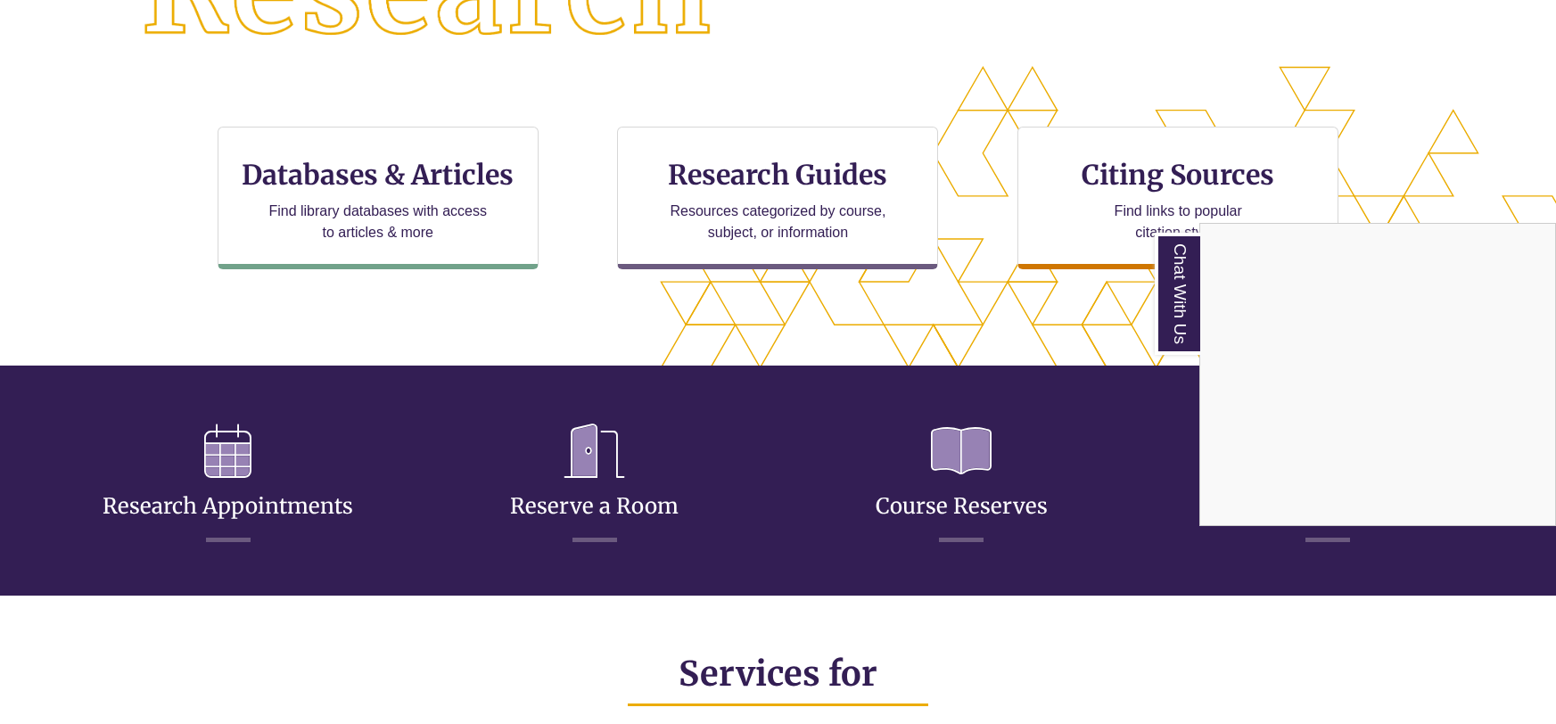
scroll to position [548, 0]
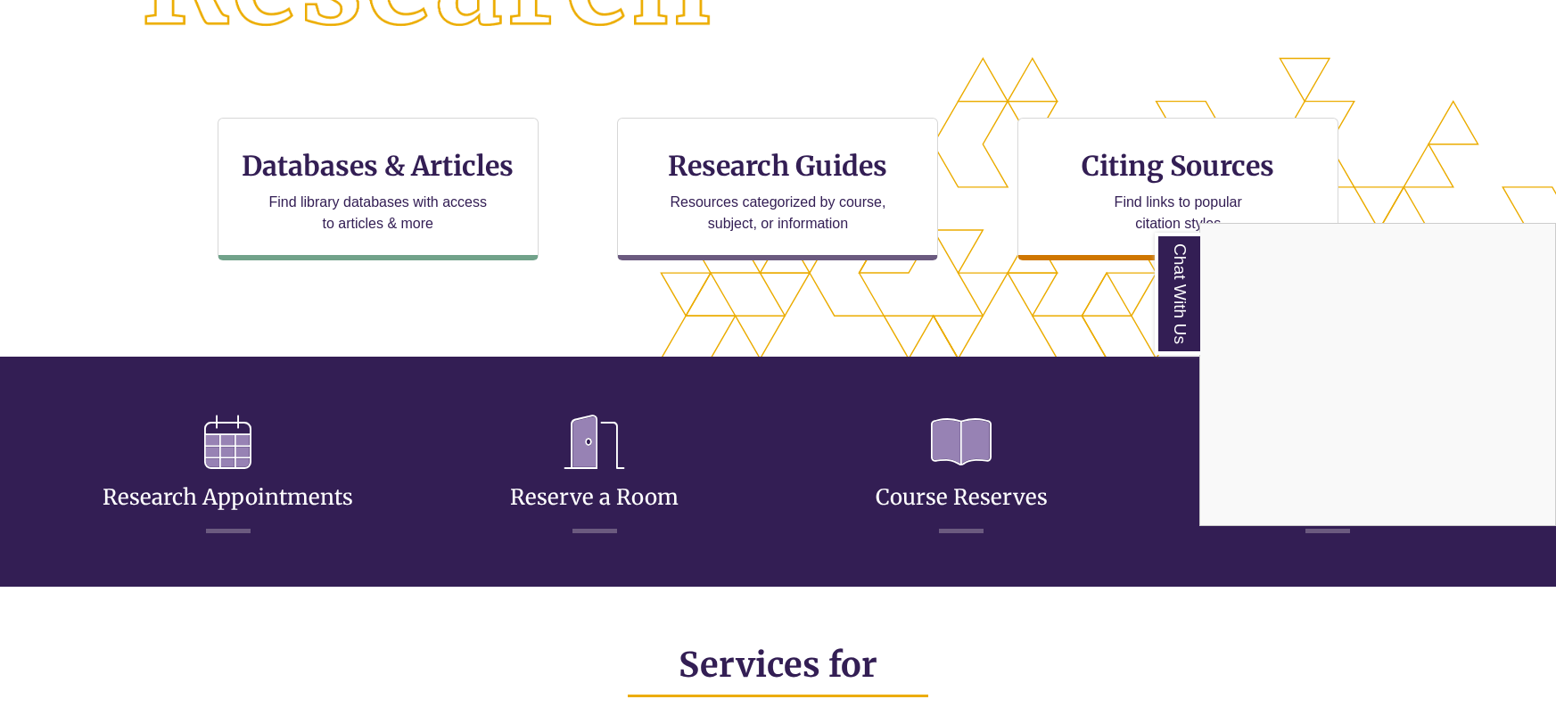
click at [572, 503] on div "Chat With Us" at bounding box center [778, 362] width 1556 height 724
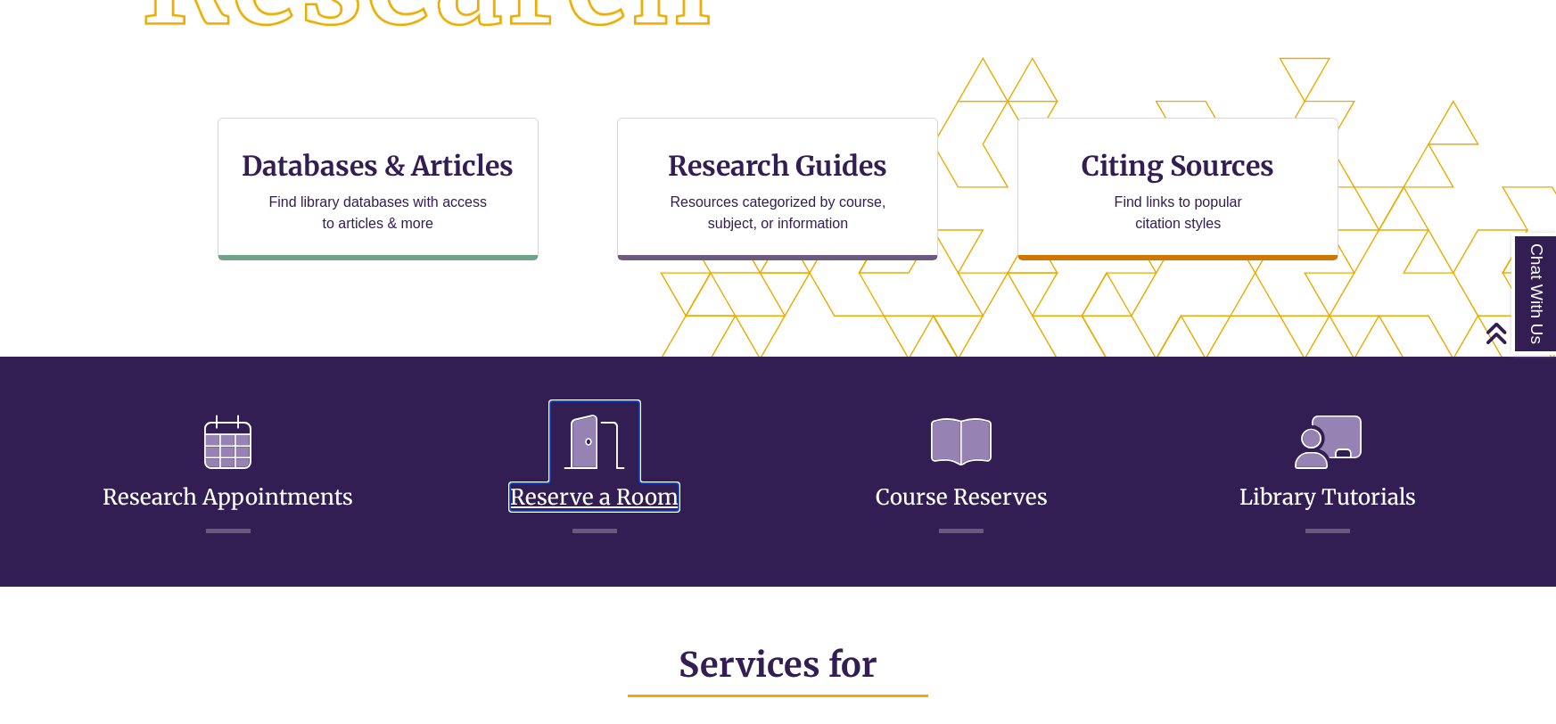
click at [572, 503] on link "Reserve a Room" at bounding box center [594, 475] width 168 height 70
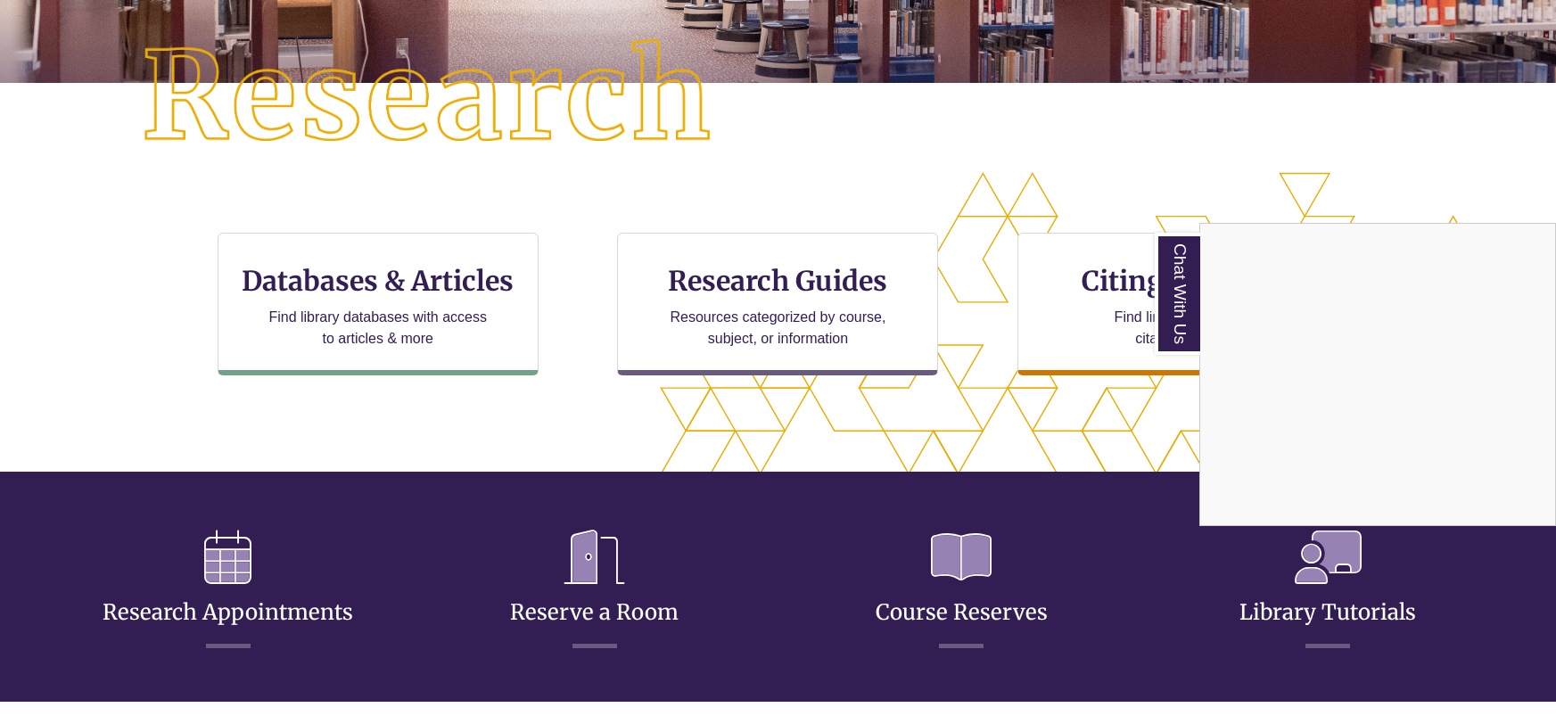
scroll to position [426, 1404]
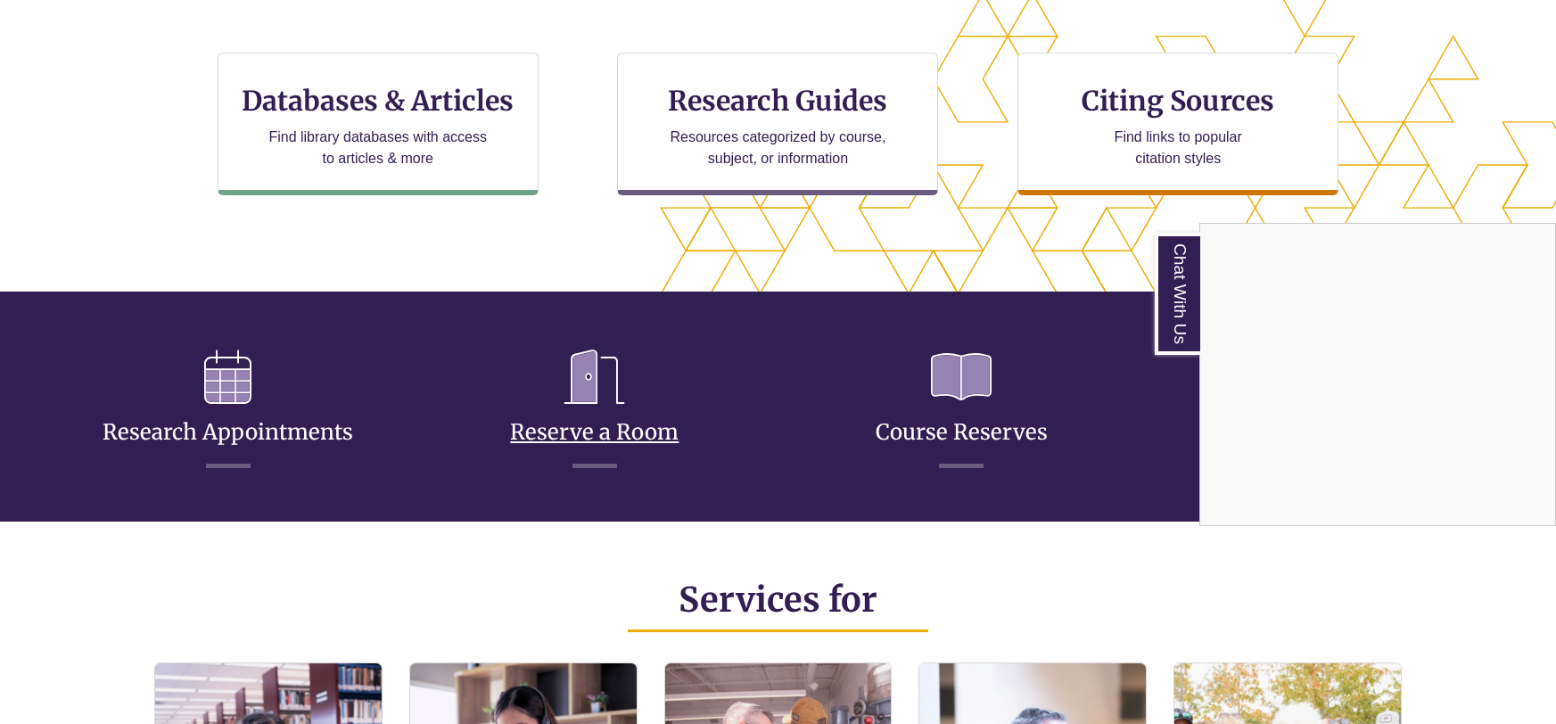
drag, startPoint x: 638, startPoint y: 438, endPoint x: 617, endPoint y: 421, distance: 27.3
click at [625, 431] on div "Chat With Us" at bounding box center [778, 362] width 1556 height 724
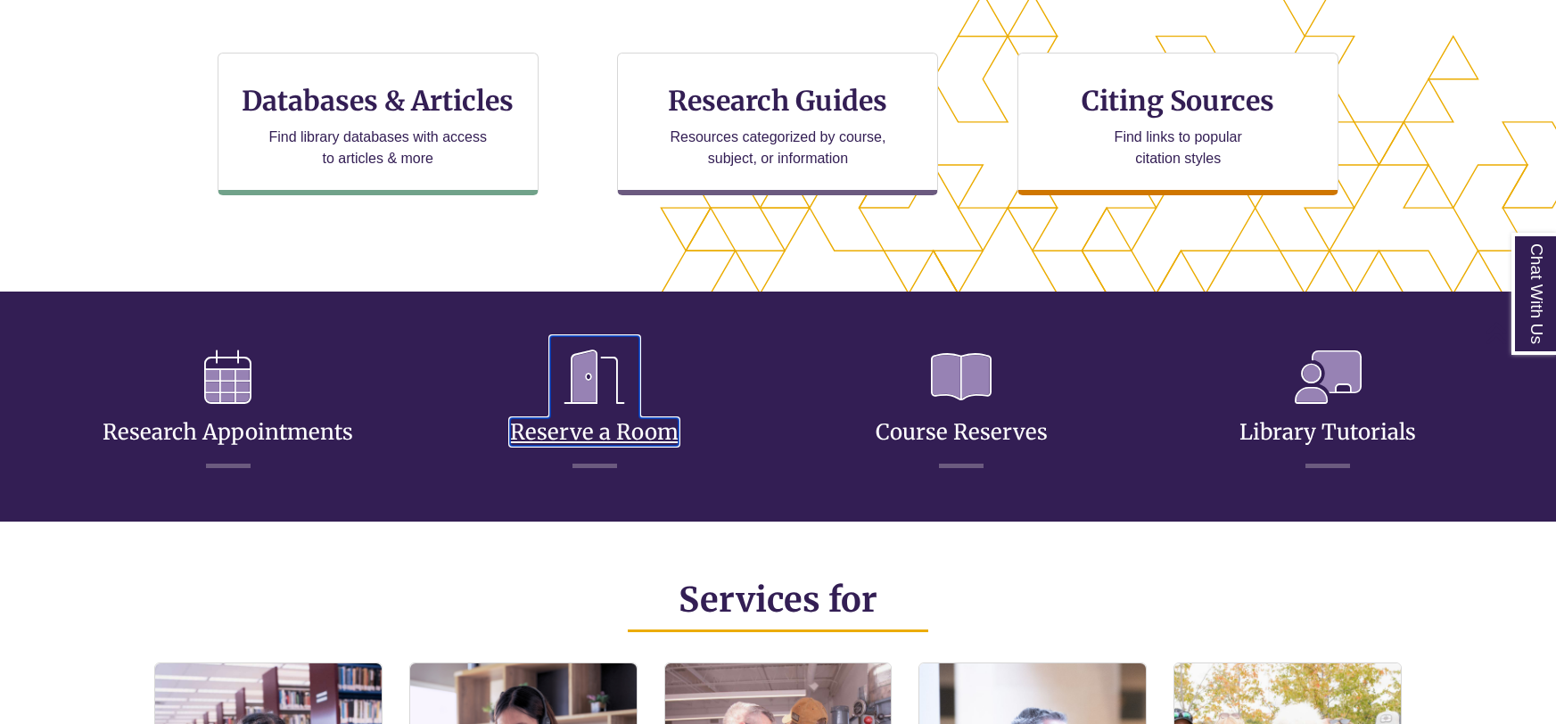
click at [604, 428] on link "Reserve a Room" at bounding box center [594, 410] width 168 height 70
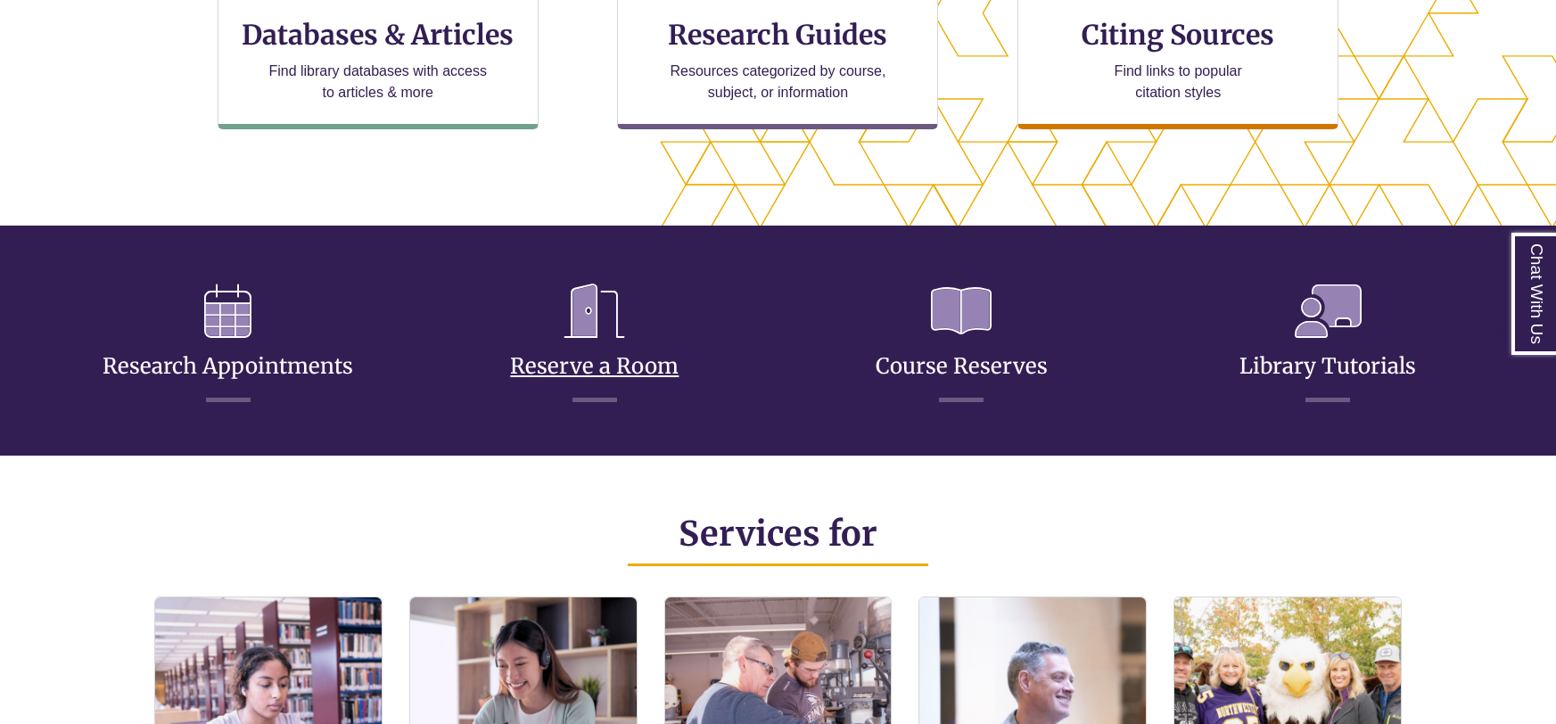
scroll to position [680, 0]
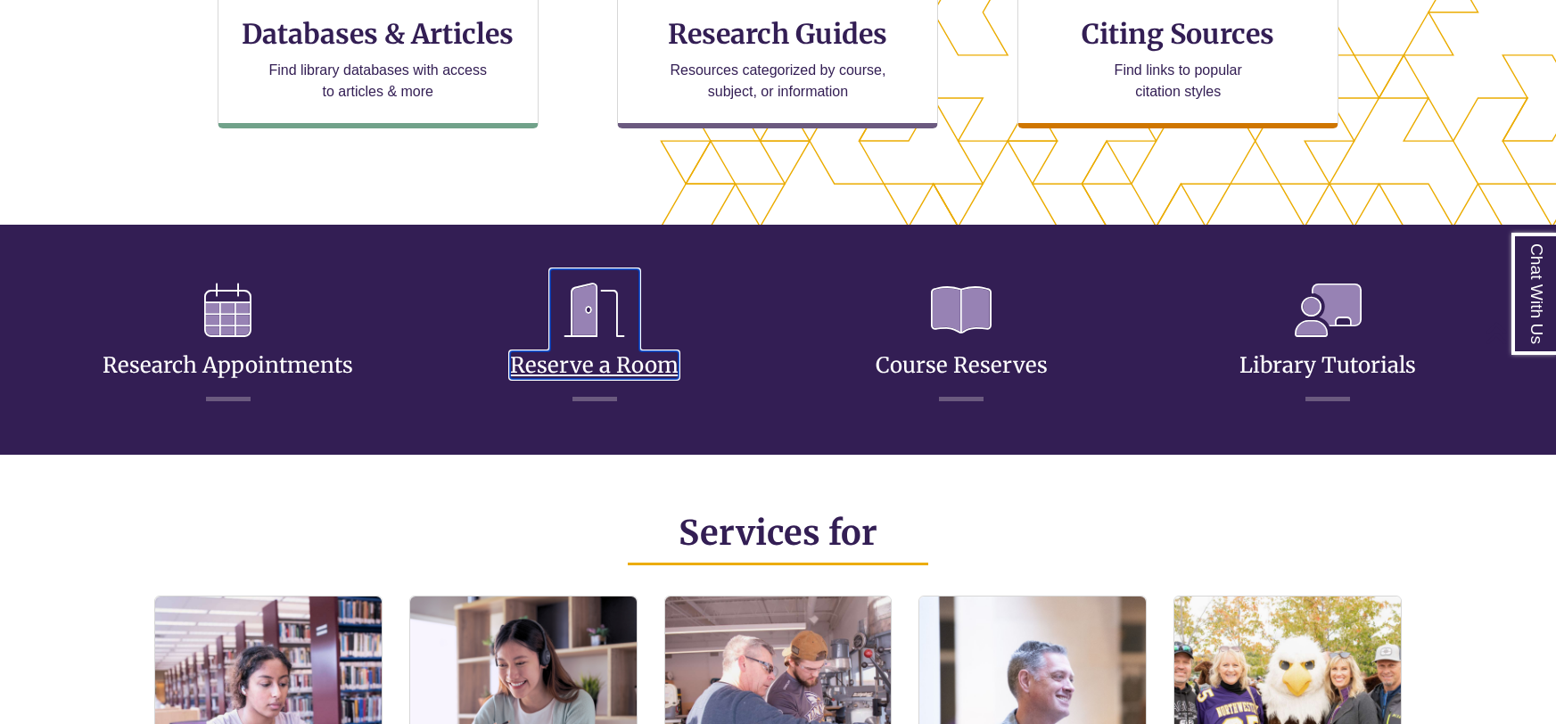
click at [578, 361] on link "Reserve a Room" at bounding box center [594, 343] width 168 height 70
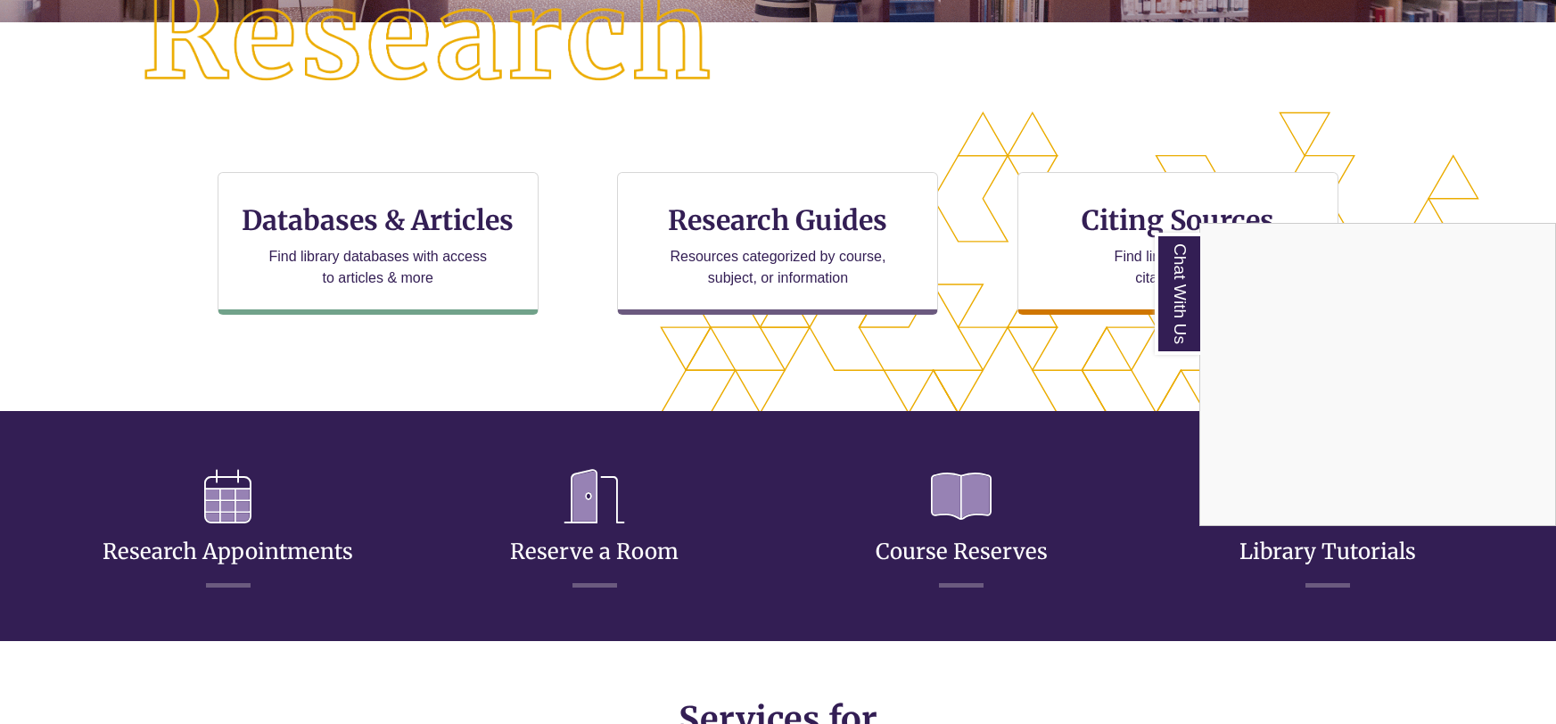
scroll to position [498, 0]
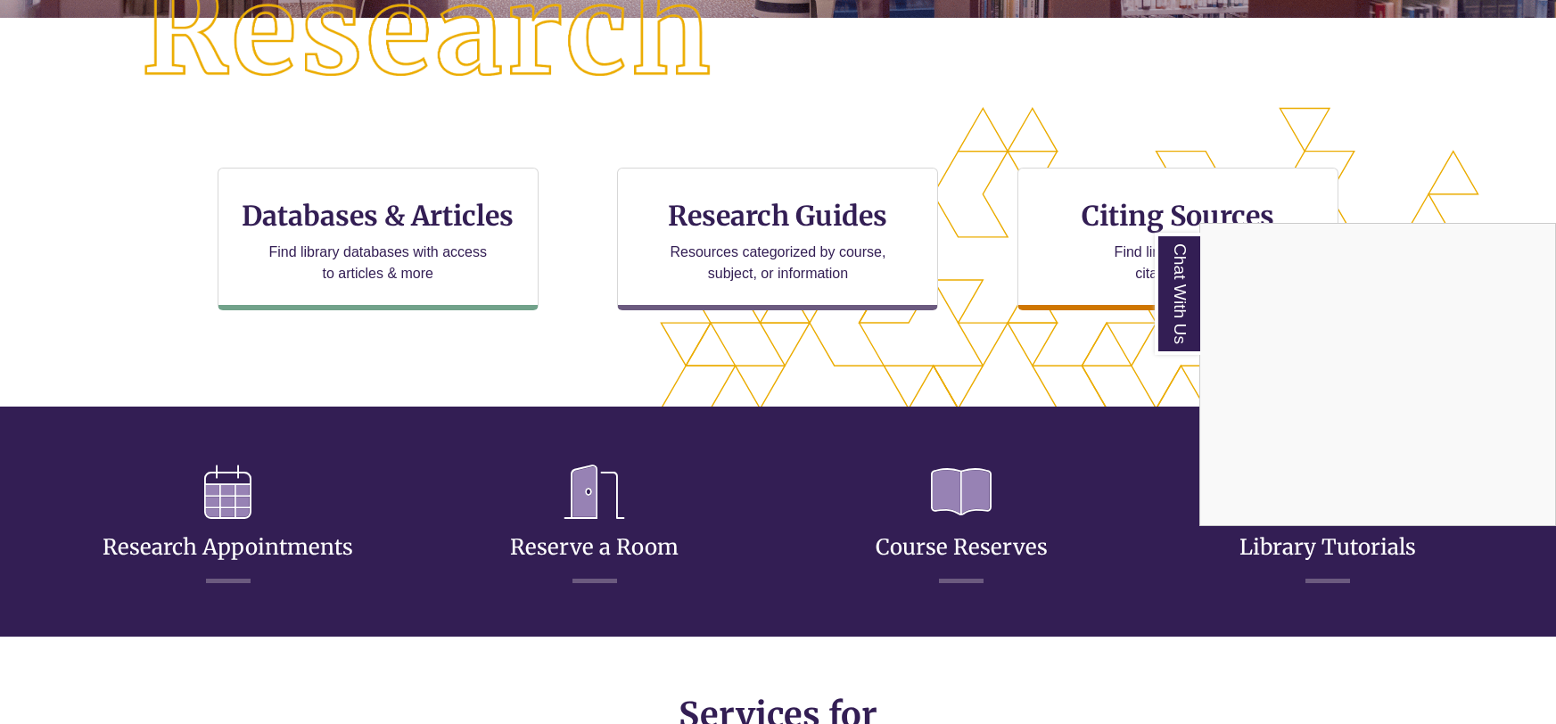
click at [632, 536] on div "Chat With Us" at bounding box center [778, 362] width 1556 height 724
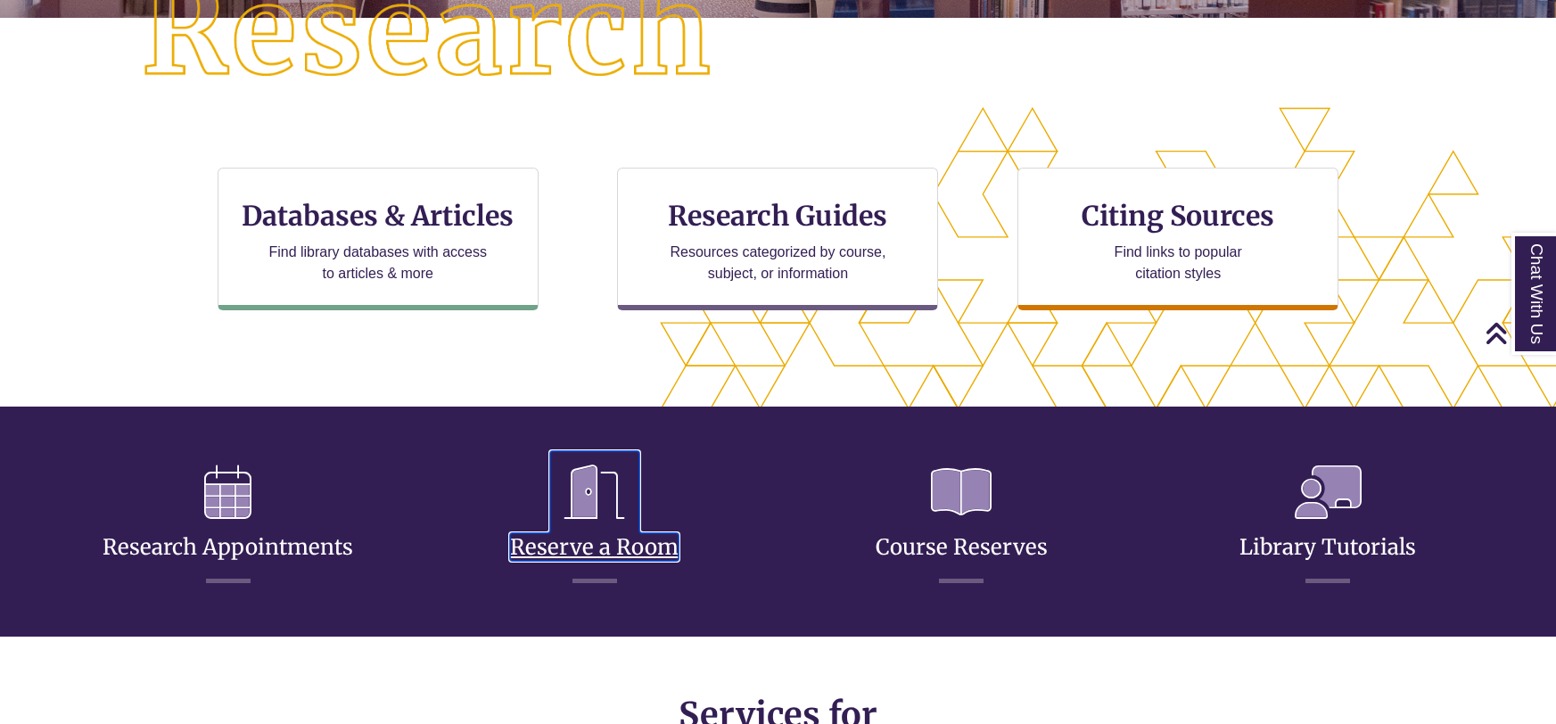
click at [621, 555] on link "Reserve a Room" at bounding box center [594, 525] width 168 height 70
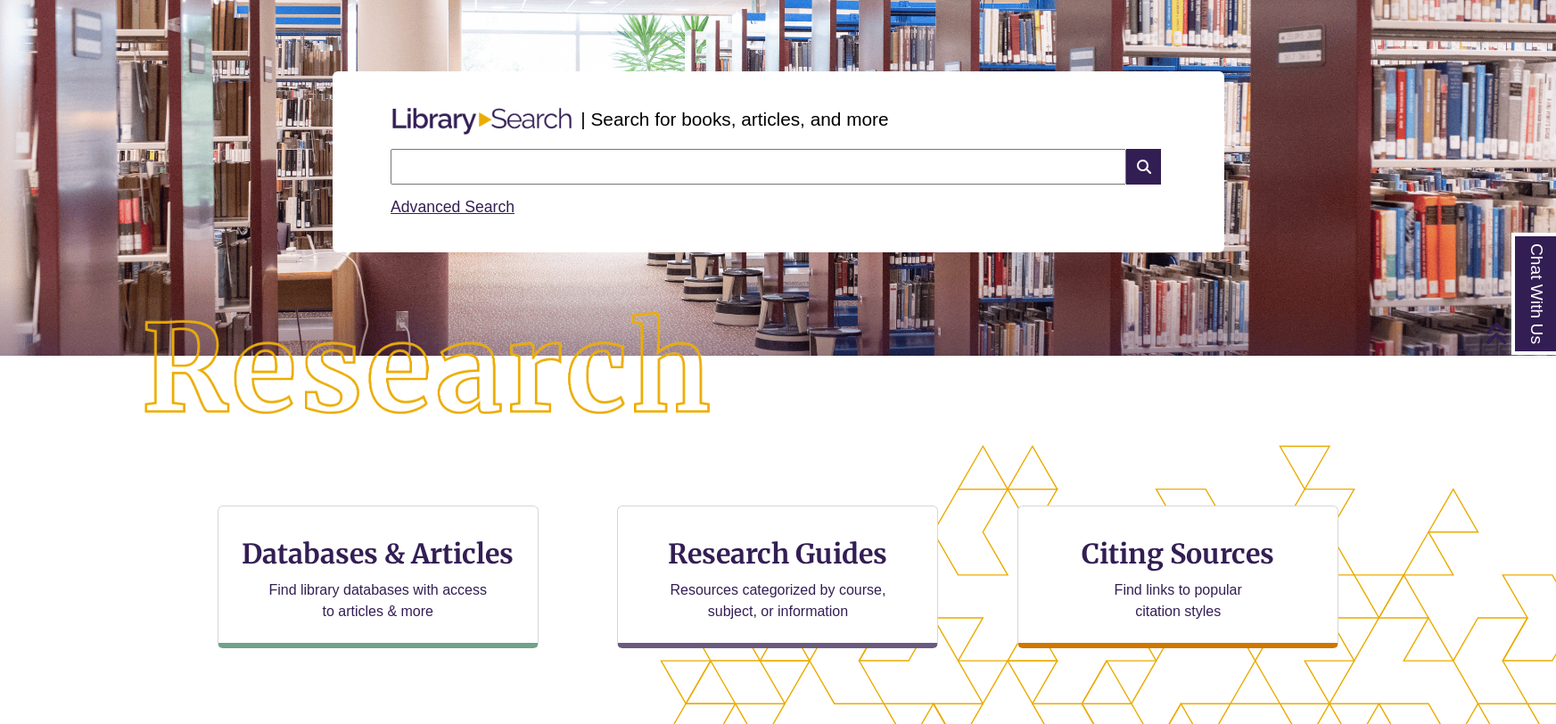
scroll to position [0, 0]
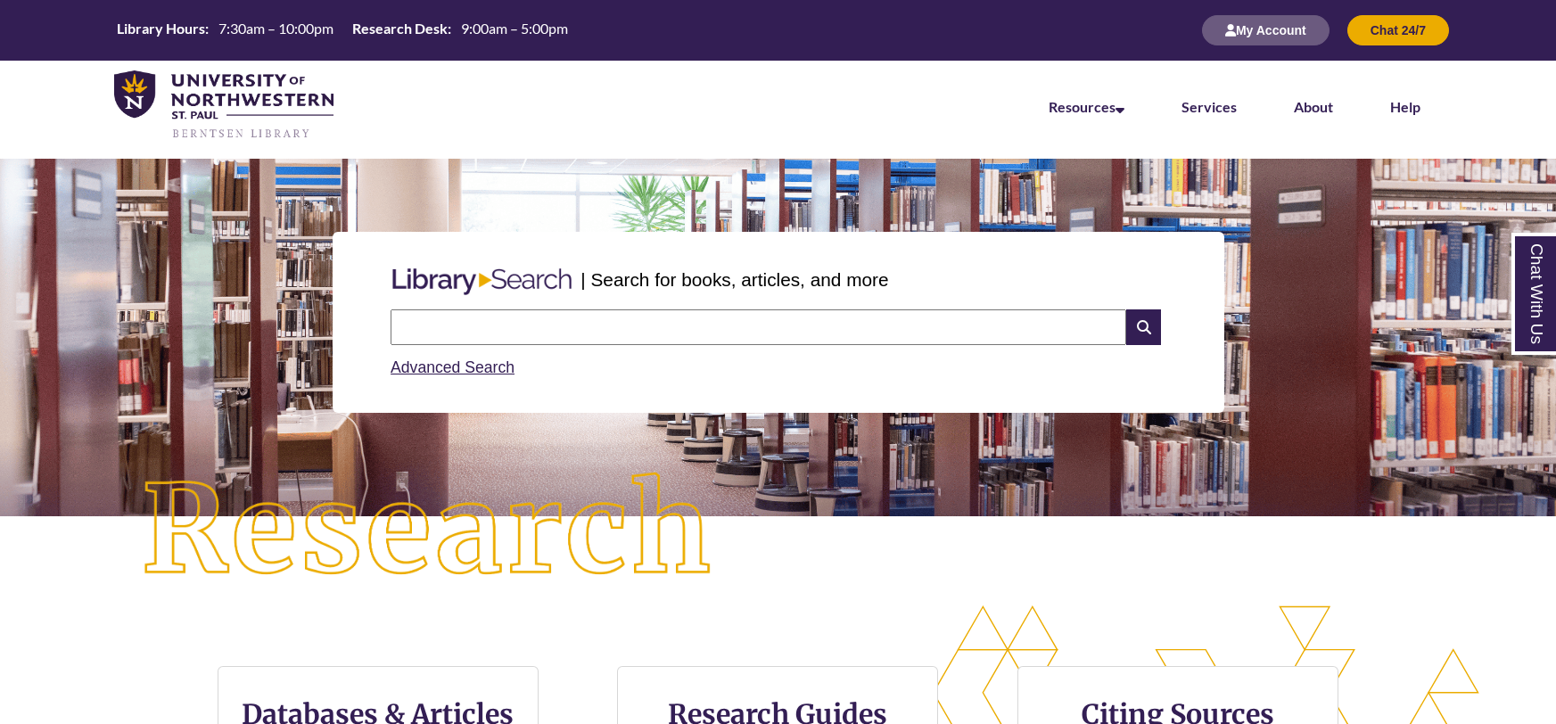
click at [965, 329] on input "text" at bounding box center [758, 327] width 736 height 36
type input "**********"
drag, startPoint x: 567, startPoint y: 328, endPoint x: 322, endPoint y: 327, distance: 245.2
click at [322, 327] on div "**********" at bounding box center [777, 322] width 1529 height 267
type input "**********"
